Goal: Task Accomplishment & Management: Manage account settings

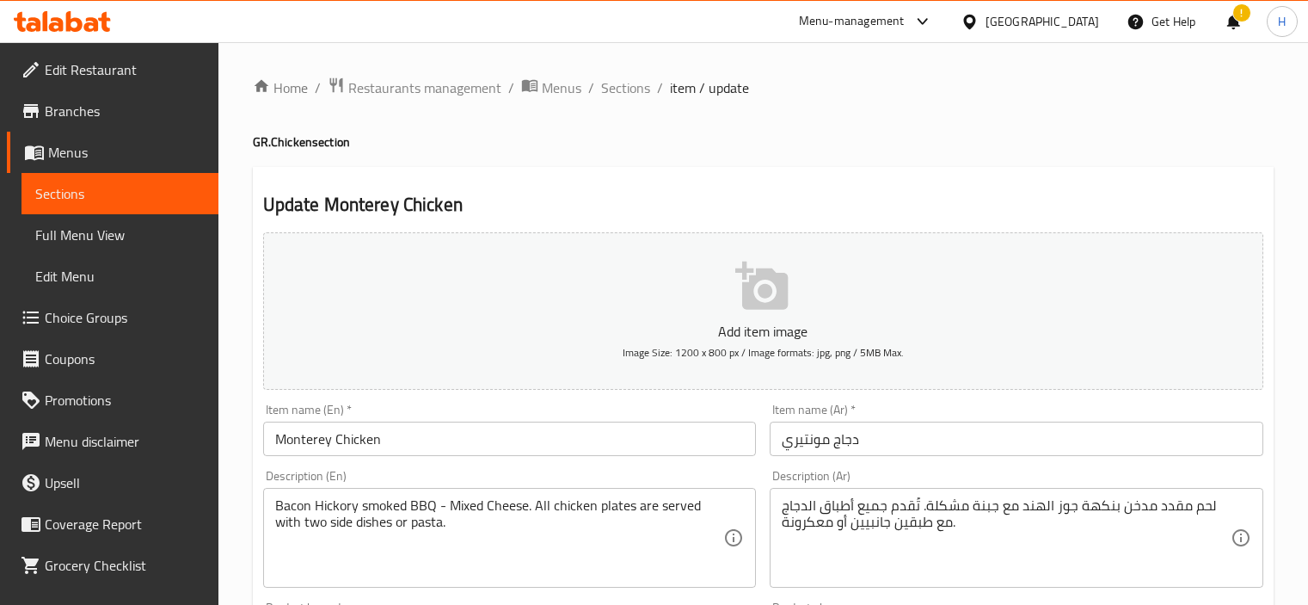
scroll to position [638, 0]
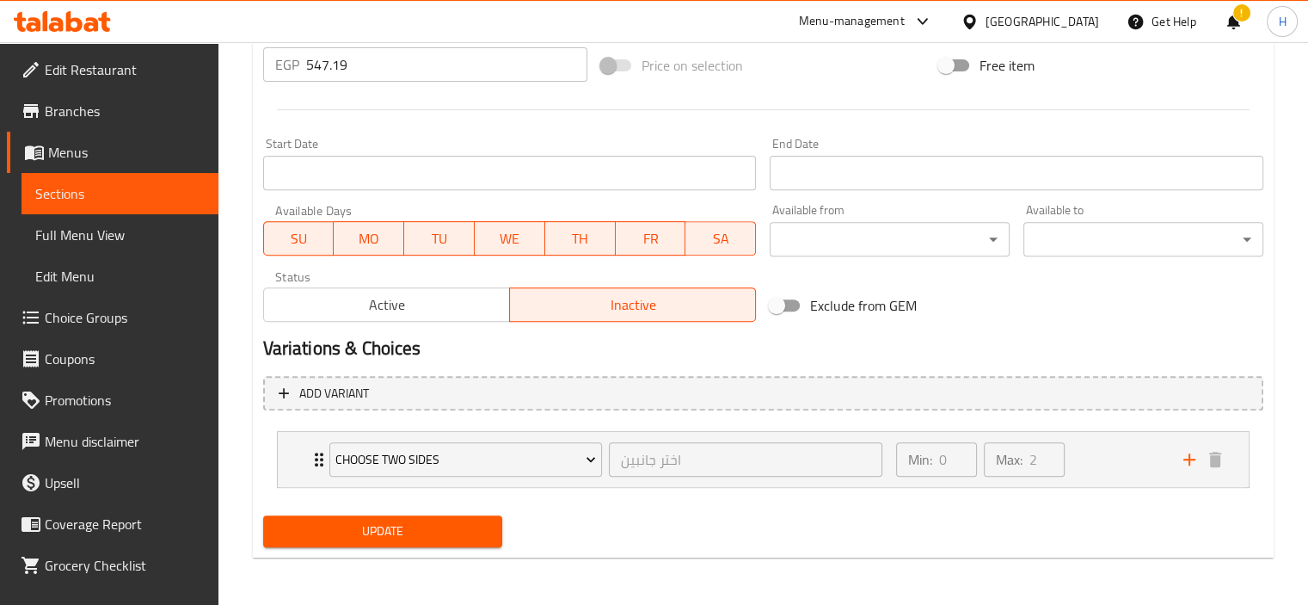
click at [986, 18] on div at bounding box center [973, 21] width 25 height 19
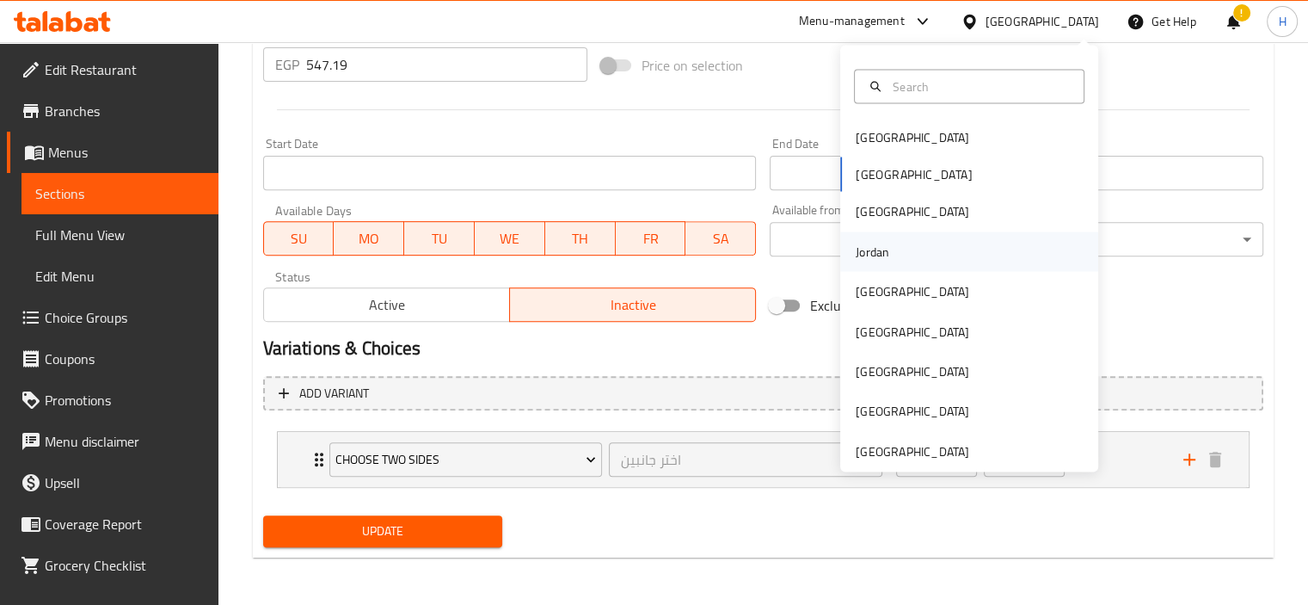
click at [908, 250] on div "Jordan" at bounding box center [969, 251] width 258 height 40
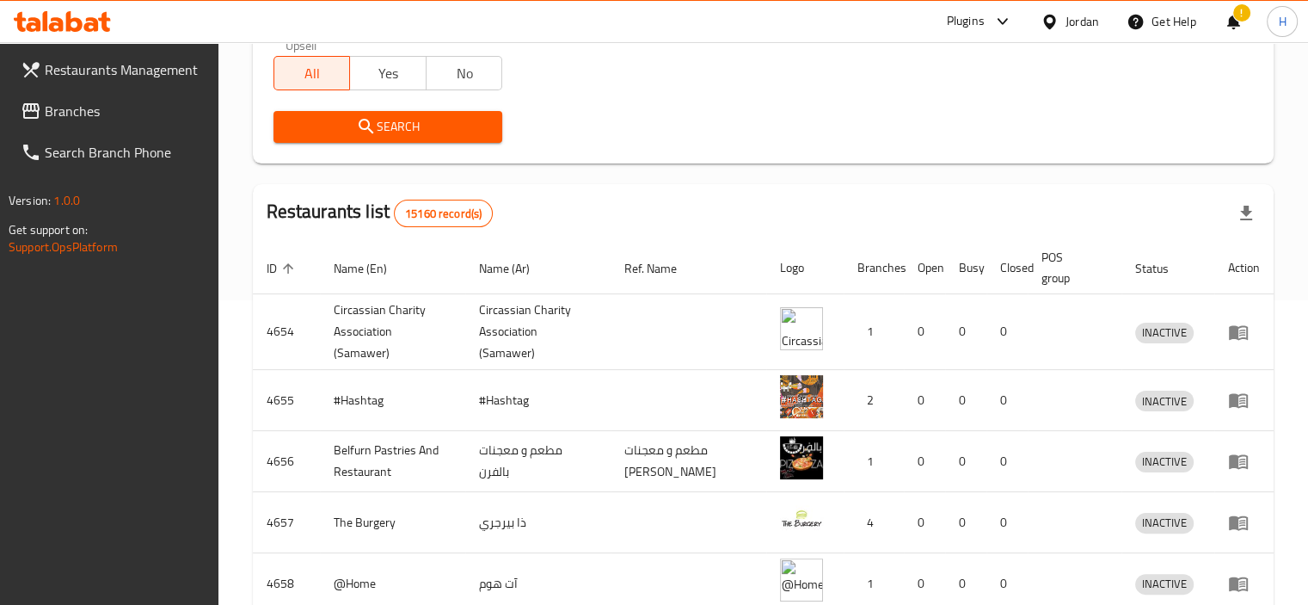
scroll to position [351, 0]
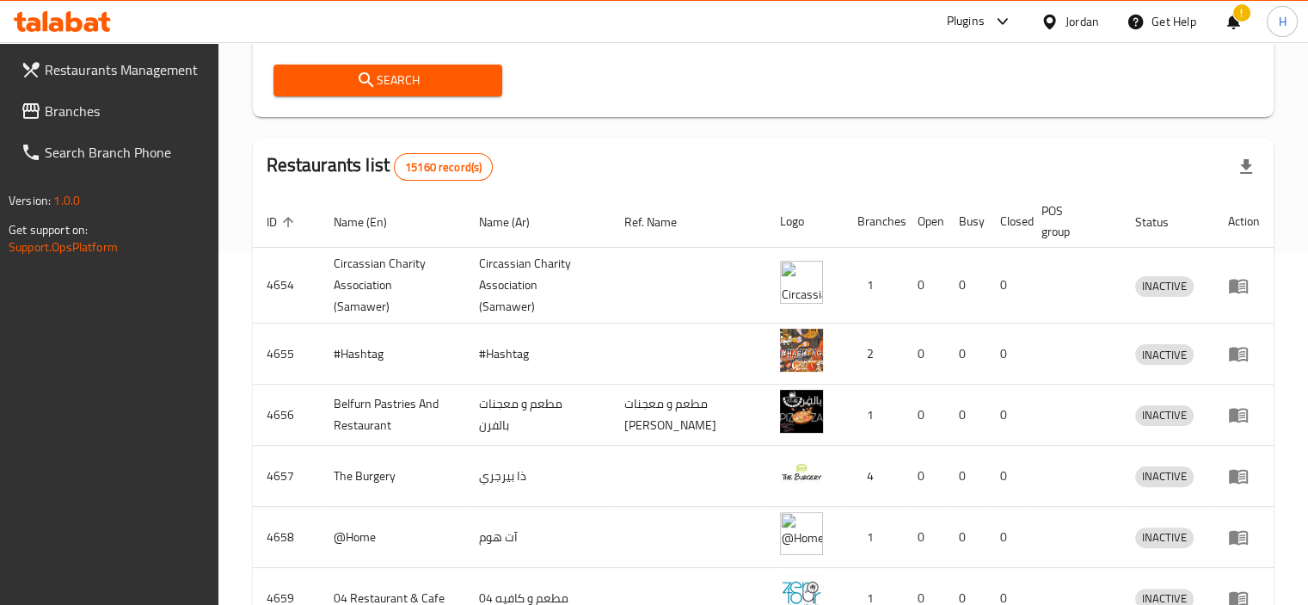
click at [144, 116] on span "Branches" at bounding box center [125, 111] width 160 height 21
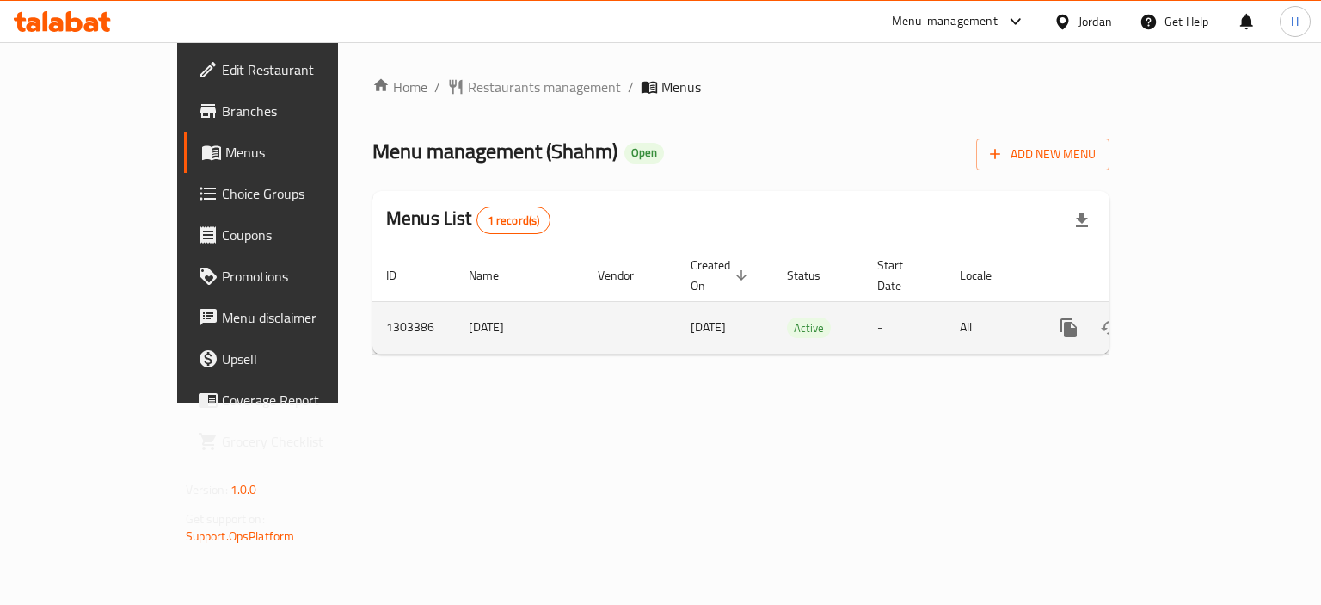
click at [1214, 307] on link "enhanced table" at bounding box center [1192, 327] width 41 height 41
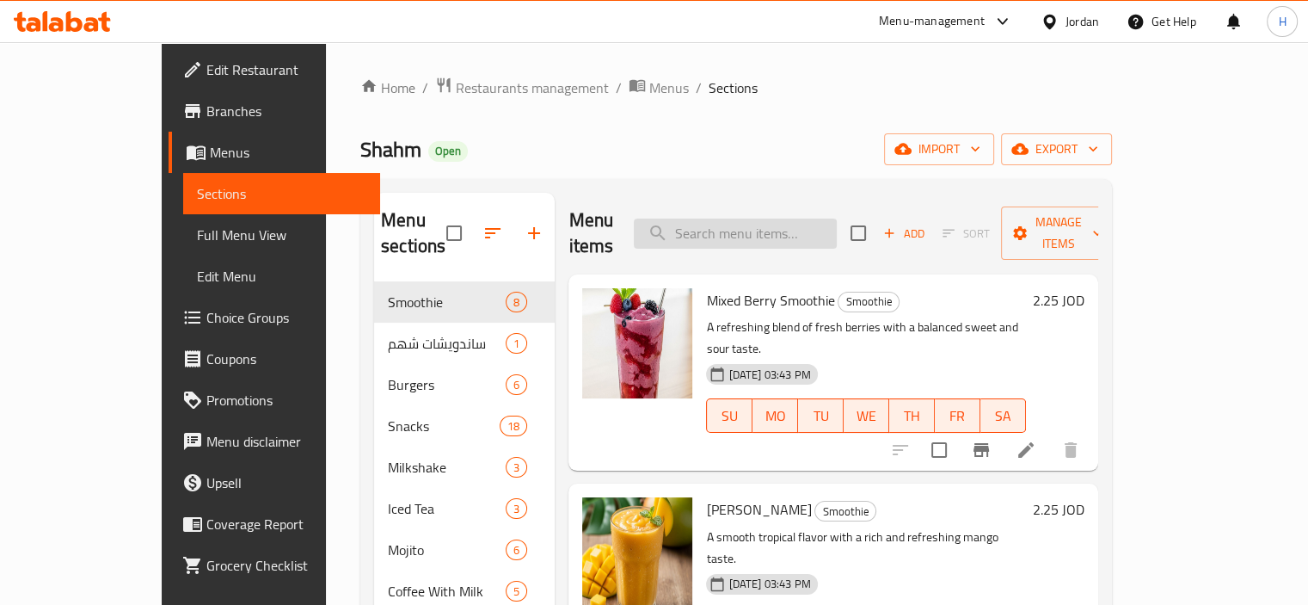
click at [819, 218] on input "search" at bounding box center [735, 233] width 203 height 30
paste input "Burger alshahm 150g"
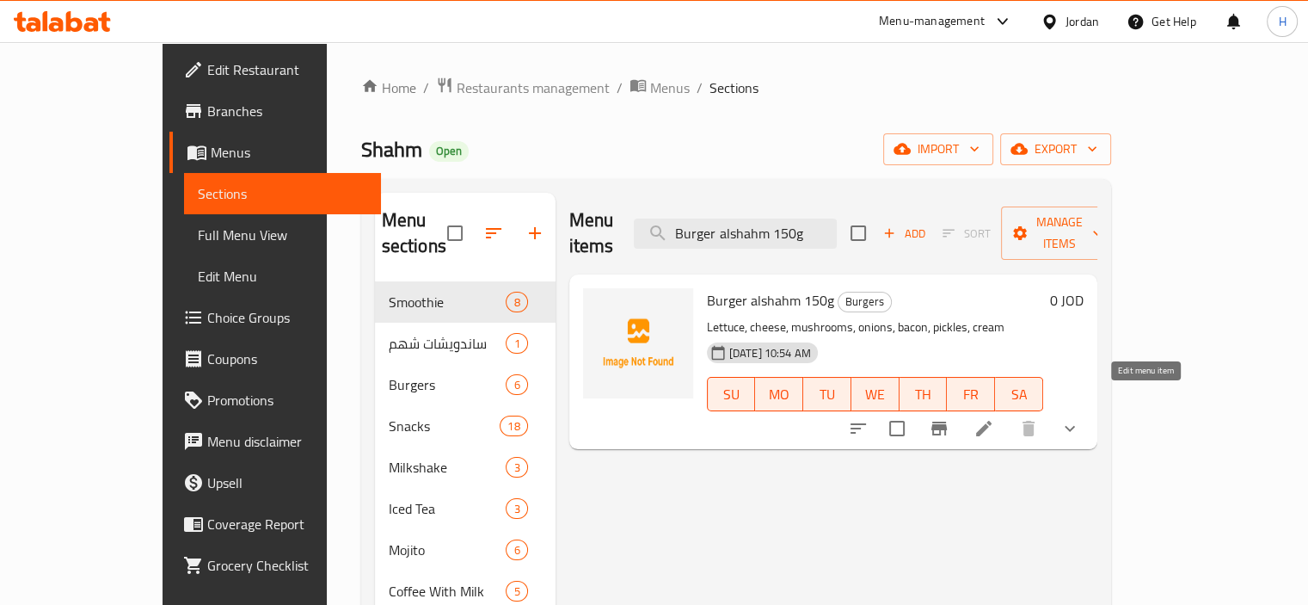
type input "Burger alshahm 150g"
click at [992, 421] on icon at bounding box center [983, 428] width 15 height 15
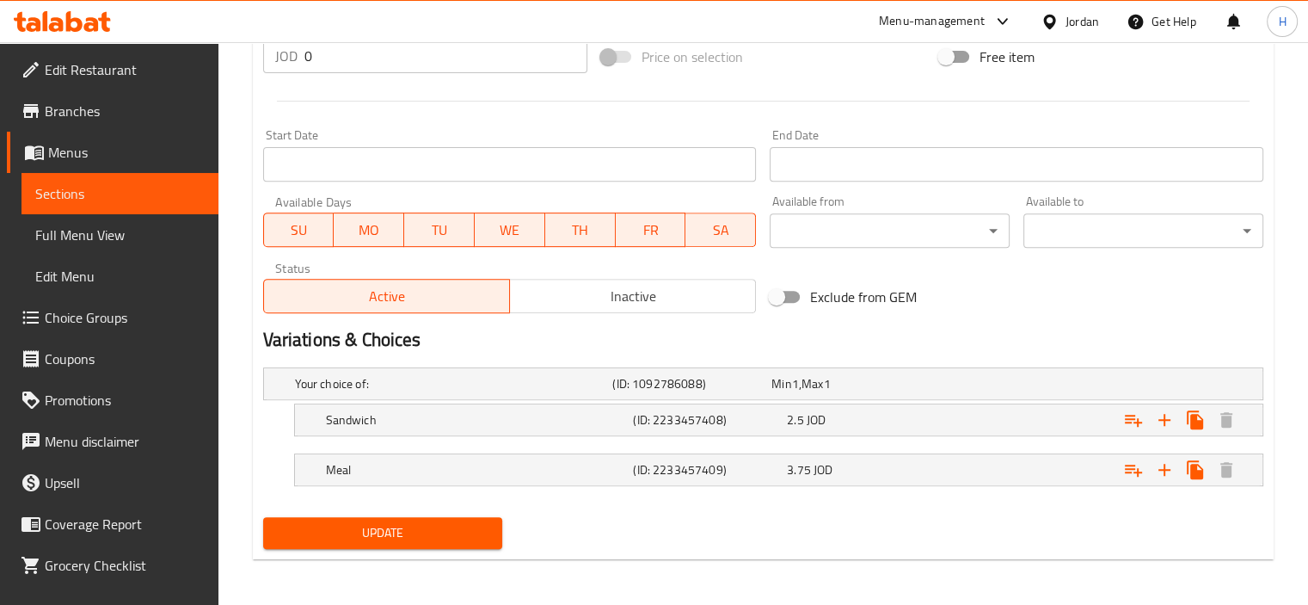
scroll to position [648, 0]
click at [612, 290] on span "Inactive" at bounding box center [633, 295] width 232 height 25
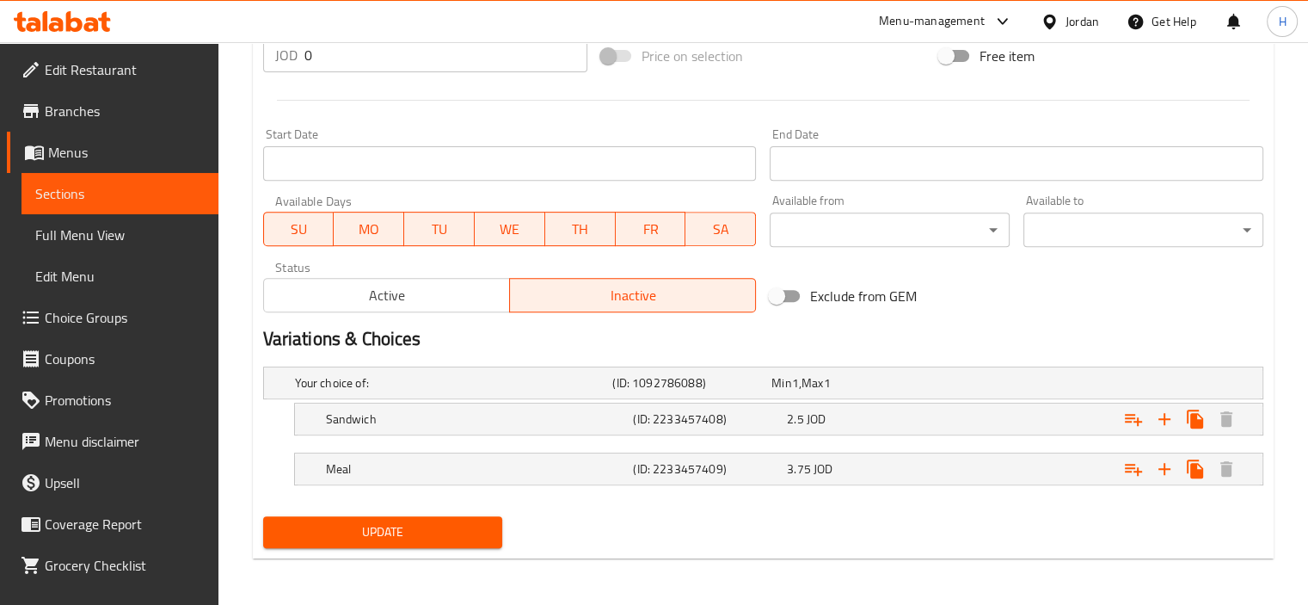
click at [396, 521] on span "Update" at bounding box center [383, 532] width 212 height 22
